Goal: Task Accomplishment & Management: Use online tool/utility

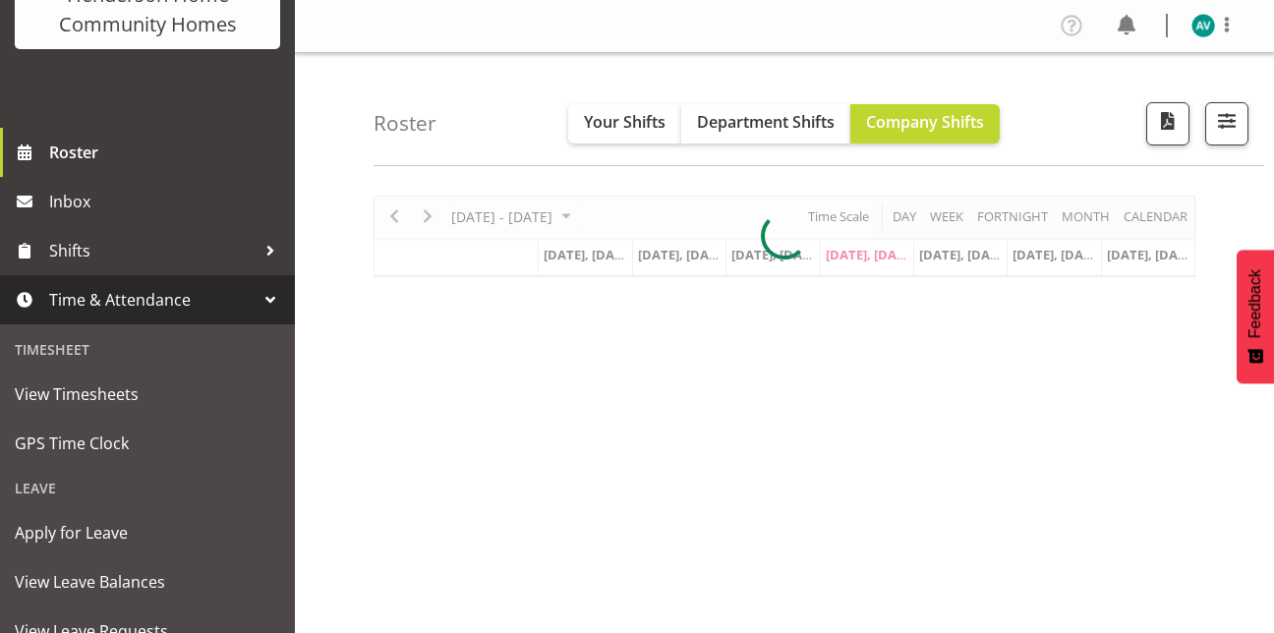
scroll to position [173, 0]
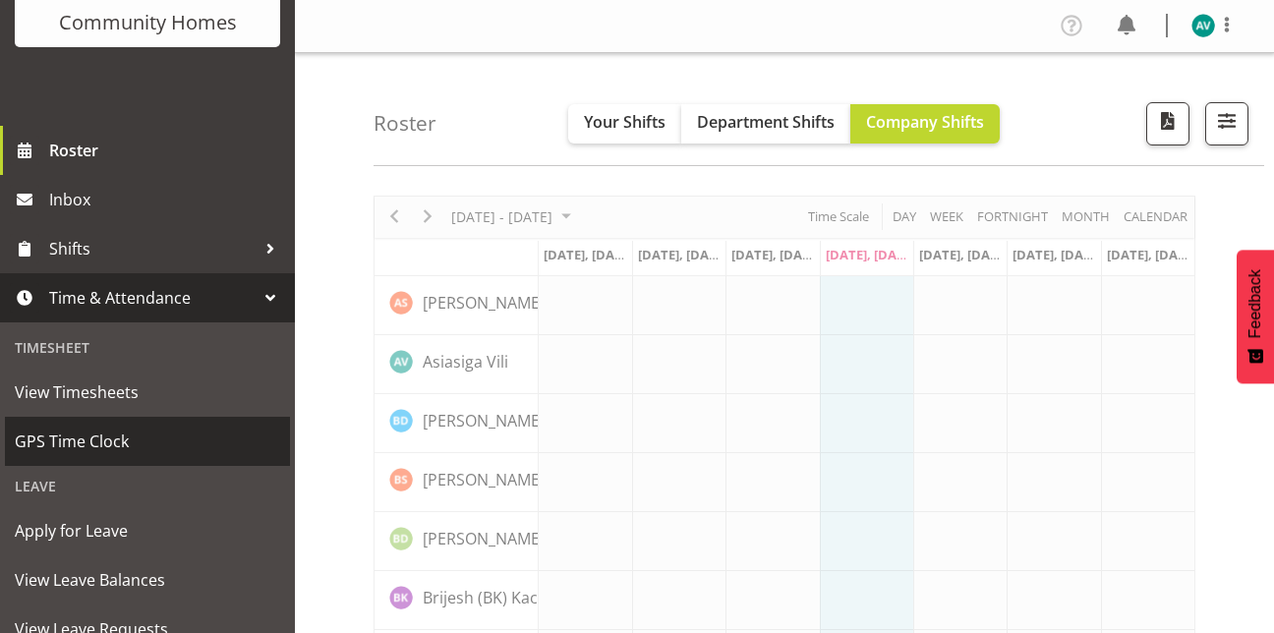
click at [94, 442] on span "GPS Time Clock" at bounding box center [147, 441] width 265 height 29
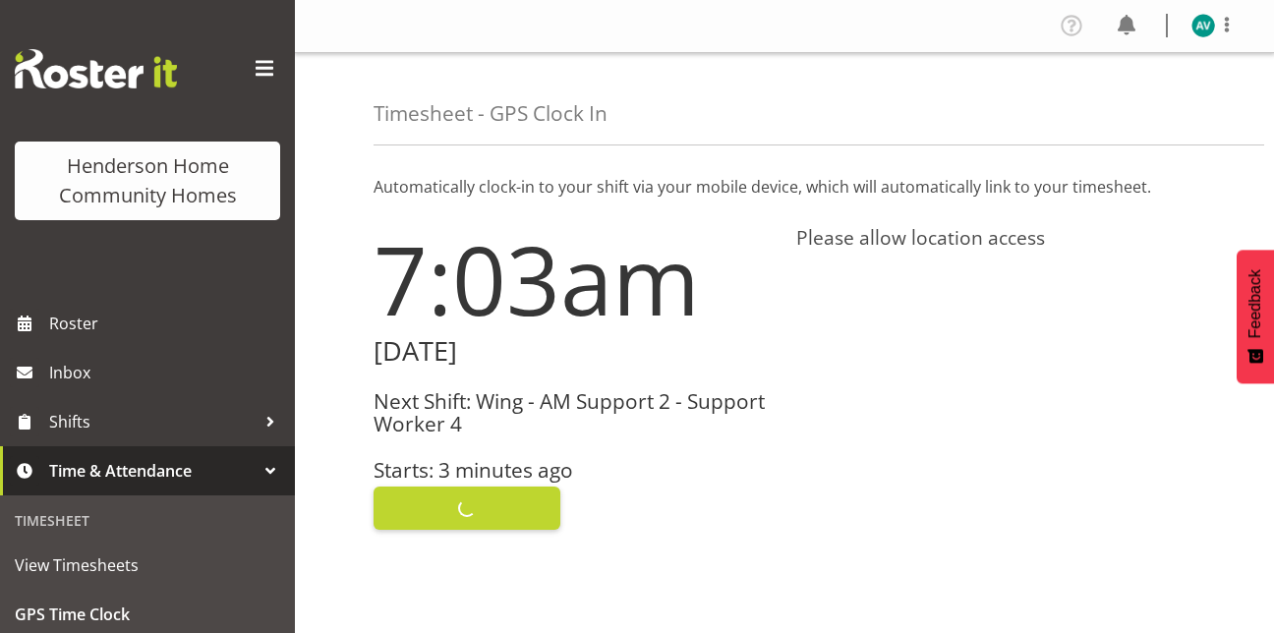
click at [480, 418] on h3 "Next Shift: Wing - AM Support 2 - Support Worker 4" at bounding box center [573, 413] width 399 height 46
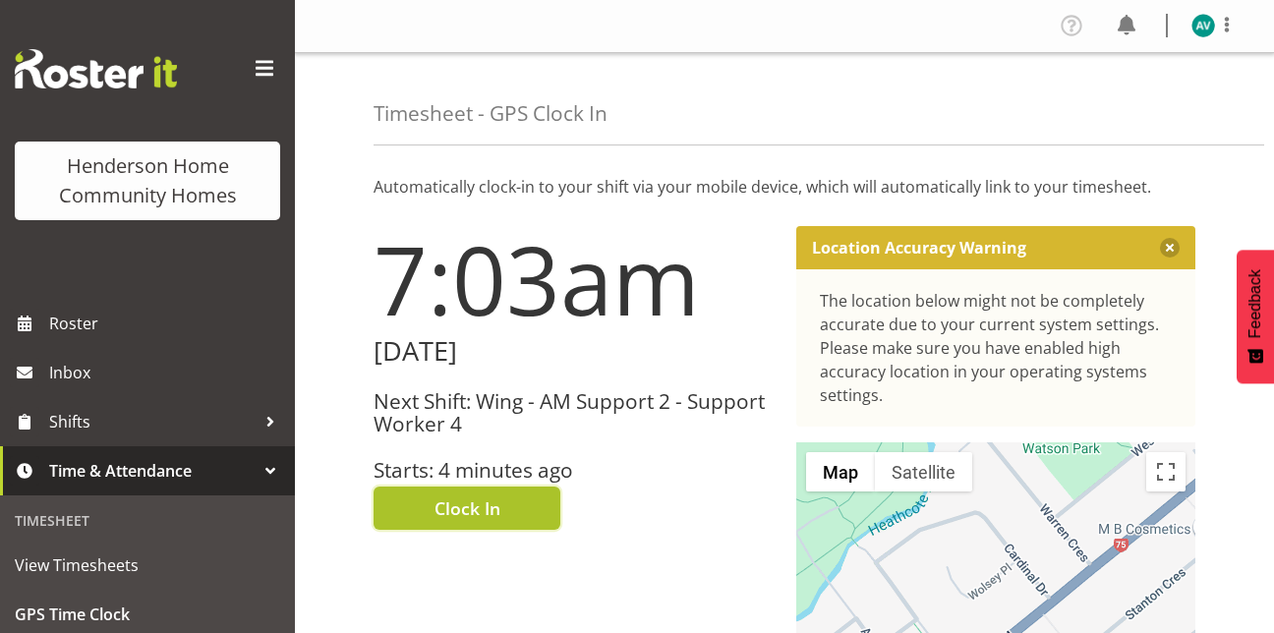
click at [512, 523] on button "Clock In" at bounding box center [467, 508] width 187 height 43
